Goal: Transaction & Acquisition: Book appointment/travel/reservation

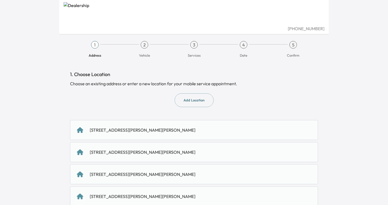
click at [166, 129] on div "[STREET_ADDRESS][PERSON_NAME][PERSON_NAME]" at bounding box center [194, 130] width 235 height 6
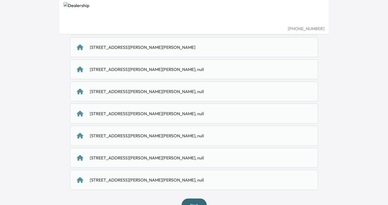
scroll to position [187, 0]
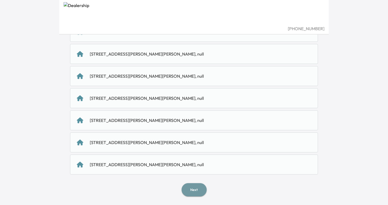
click at [194, 194] on button "Next" at bounding box center [194, 189] width 25 height 13
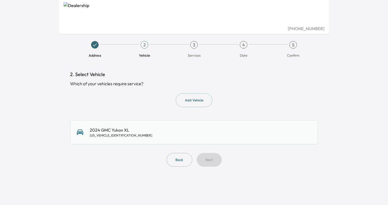
click at [195, 132] on div "2024 GMC Yukon XL [US_VEHICLE_IDENTIFICATION_NUMBER]" at bounding box center [194, 132] width 235 height 11
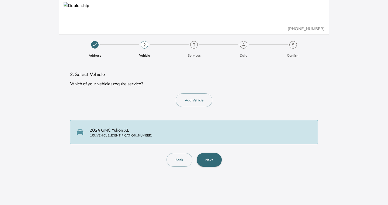
click at [210, 156] on button "Next" at bounding box center [209, 160] width 25 height 14
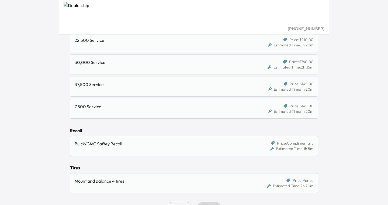
scroll to position [411, 0]
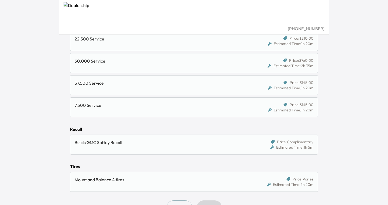
click at [183, 144] on div "Buick/GMC Saftey Recall" at bounding box center [162, 142] width 175 height 6
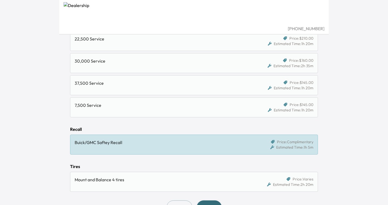
scroll to position [429, 0]
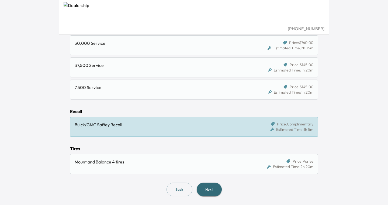
click at [209, 193] on button "Next" at bounding box center [209, 190] width 25 height 14
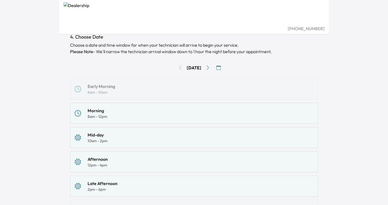
scroll to position [38, 0]
click at [186, 163] on div "Afternoon 12pm - 4pm" at bounding box center [194, 162] width 239 height 12
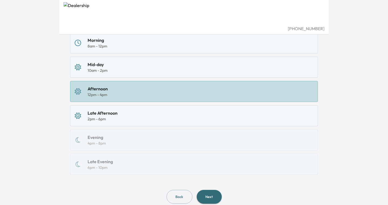
scroll to position [124, 0]
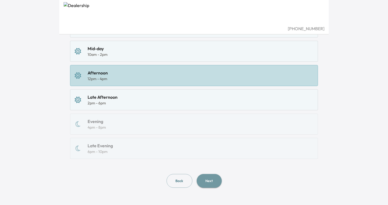
click at [212, 178] on button "Next" at bounding box center [209, 181] width 25 height 14
